Goal: Task Accomplishment & Management: Use online tool/utility

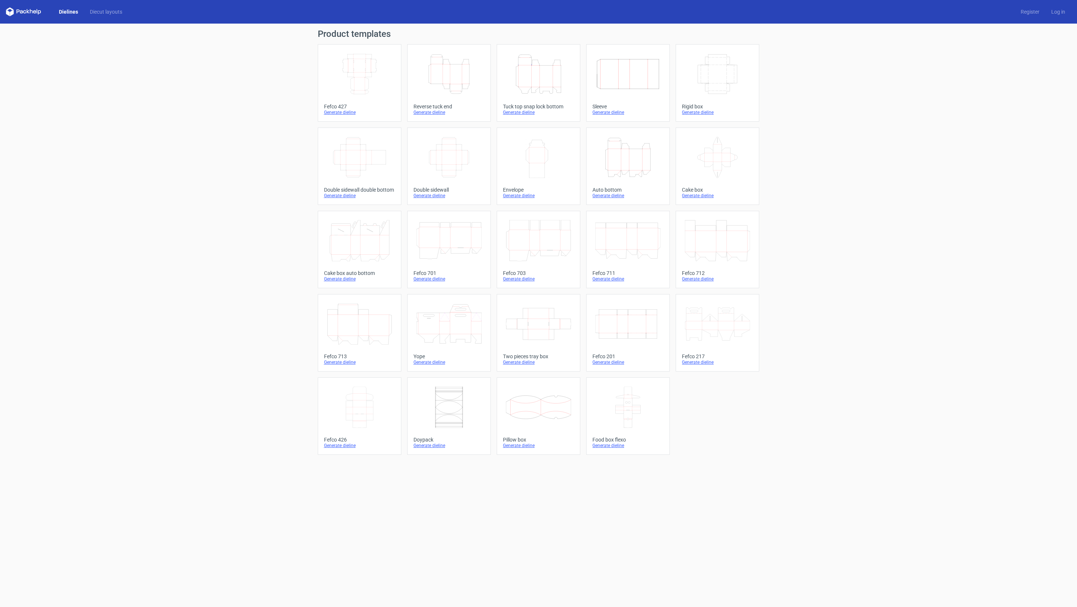
click at [348, 76] on icon "Width Depth Height" at bounding box center [359, 73] width 65 height 41
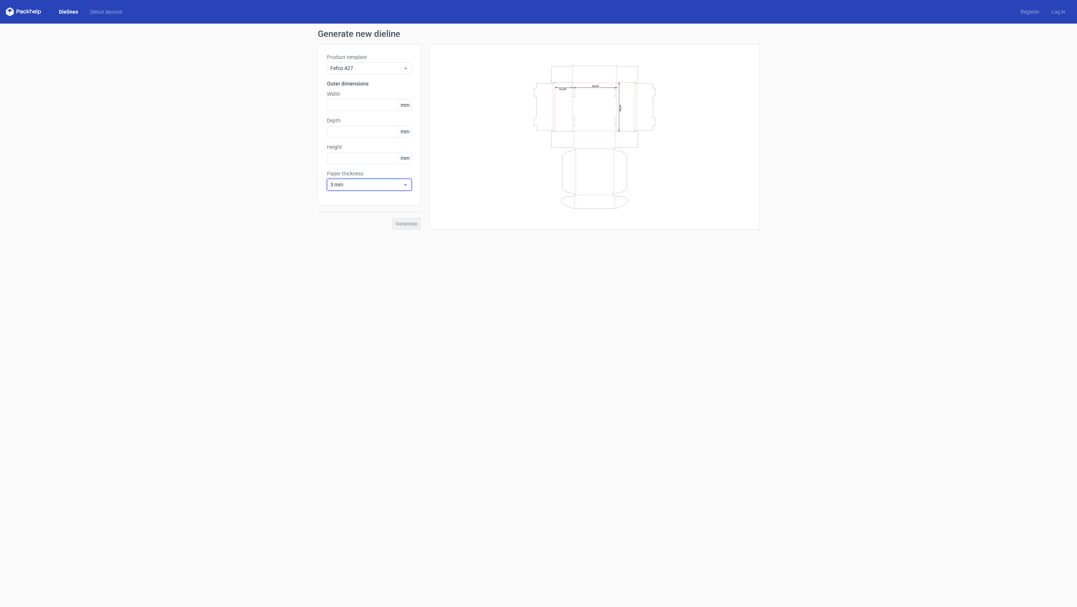
click at [360, 186] on span "3 mm" at bounding box center [366, 184] width 73 height 7
click at [348, 236] on div "1.5 mm" at bounding box center [369, 236] width 79 height 12
click at [358, 104] on input "text" at bounding box center [369, 105] width 85 height 12
type input "200"
type input "150"
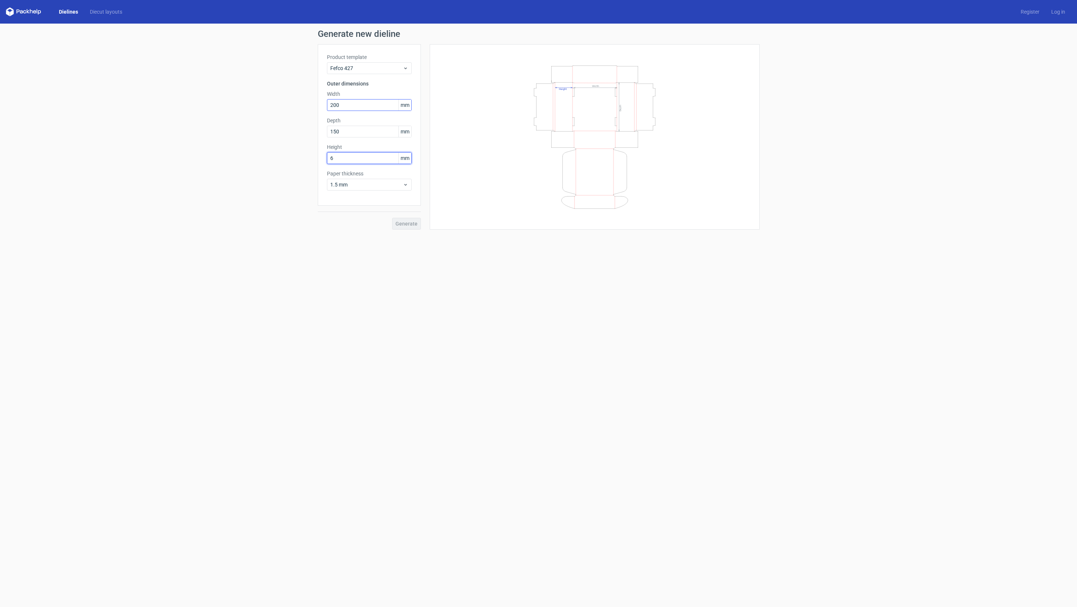
type input "60"
click at [406, 225] on span "Generate" at bounding box center [407, 223] width 22 height 5
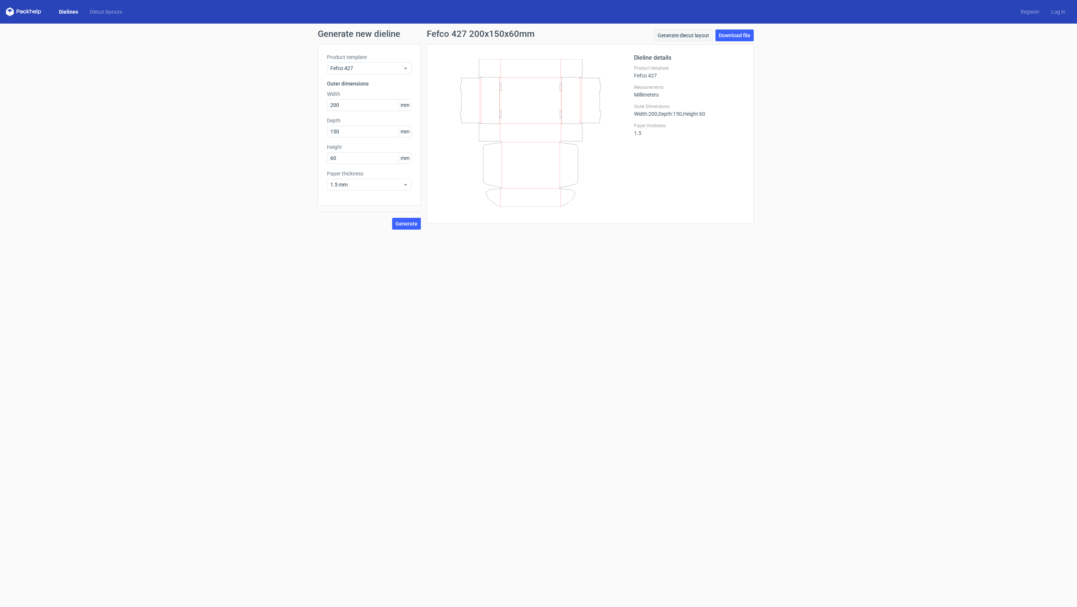
click at [689, 36] on link "Generate diecut layout" at bounding box center [683, 35] width 58 height 12
click at [742, 37] on link "Download file" at bounding box center [735, 35] width 38 height 12
drag, startPoint x: 344, startPoint y: 105, endPoint x: 318, endPoint y: 103, distance: 26.3
click at [318, 103] on div "Product template Fefco 427 Outer dimensions Width 200 mm Depth 150 mm Height 60…" at bounding box center [369, 124] width 103 height 161
type input "1"
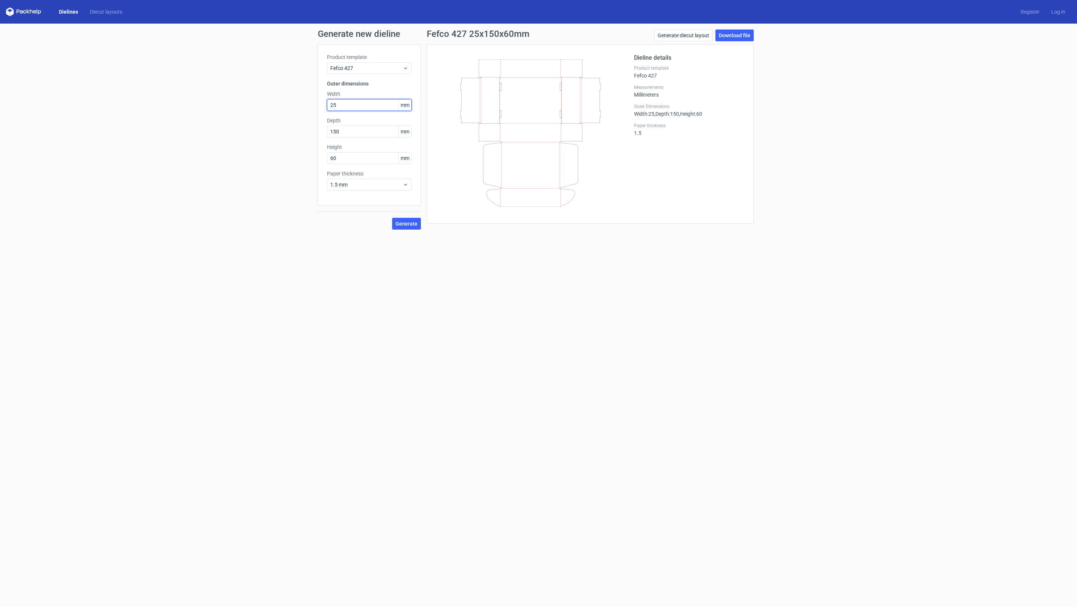
type input "250"
type input "200"
type input "80"
click at [409, 227] on button "Generate" at bounding box center [406, 224] width 29 height 12
click at [739, 36] on link "Download file" at bounding box center [735, 35] width 38 height 12
